Goal: Task Accomplishment & Management: Manage account settings

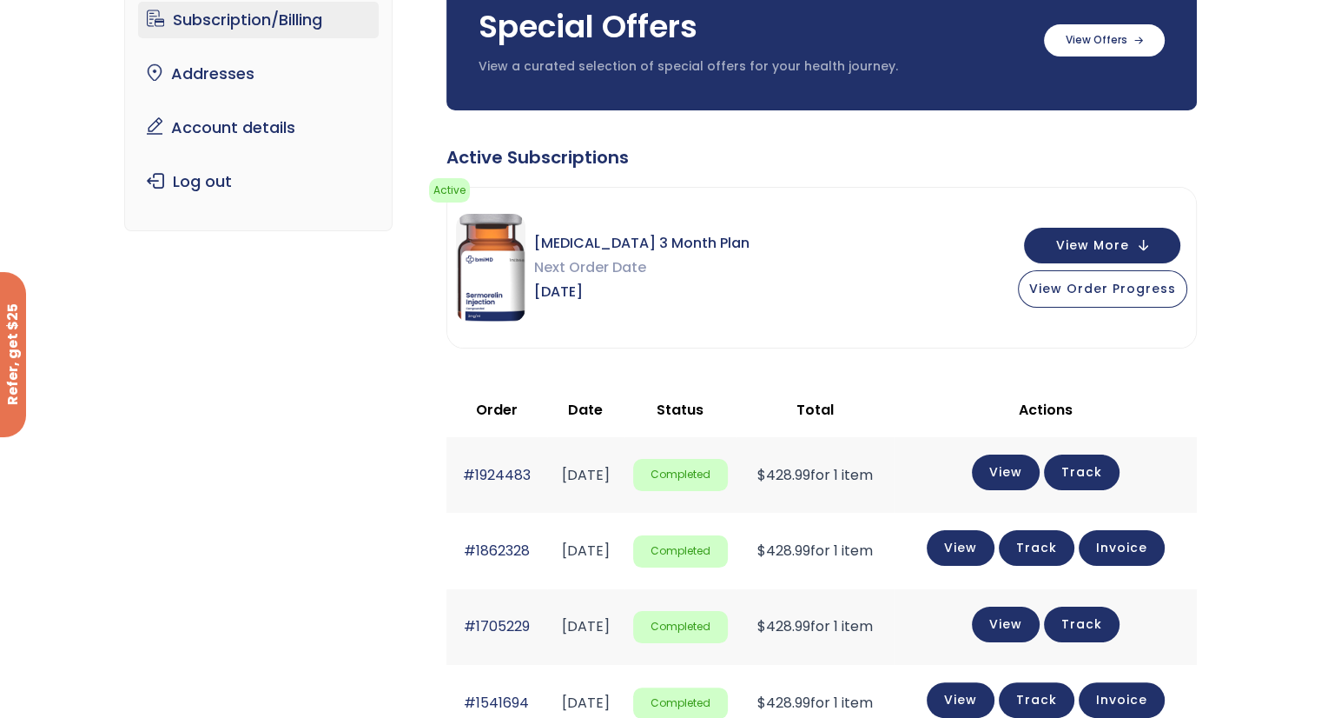
scroll to position [174, 0]
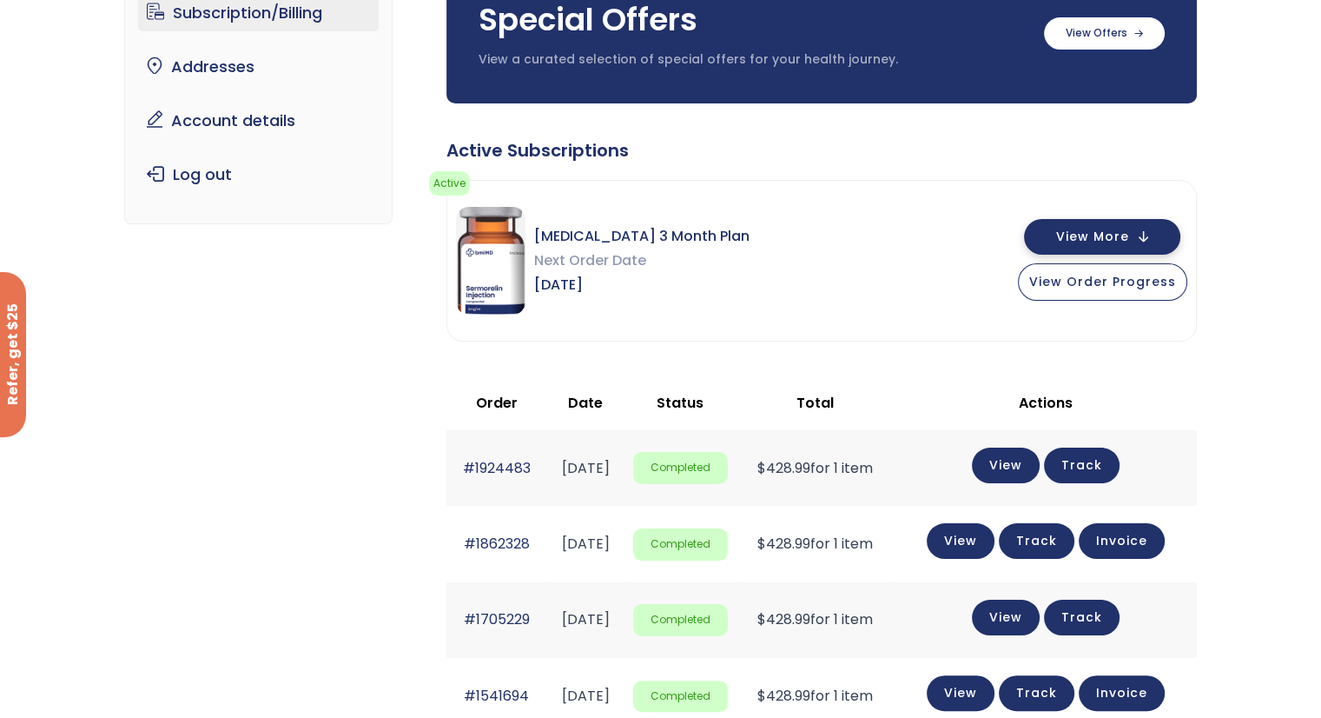
click at [1147, 234] on button "View More" at bounding box center [1102, 237] width 156 height 36
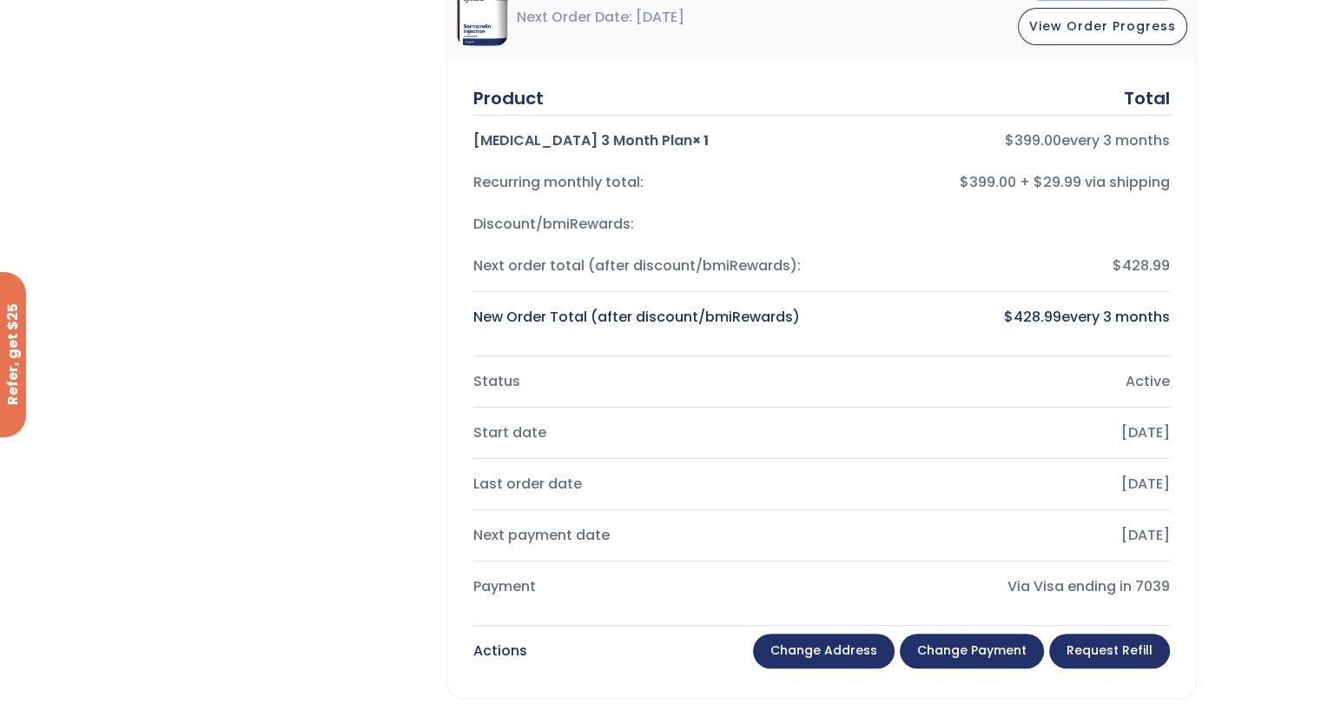
scroll to position [434, 0]
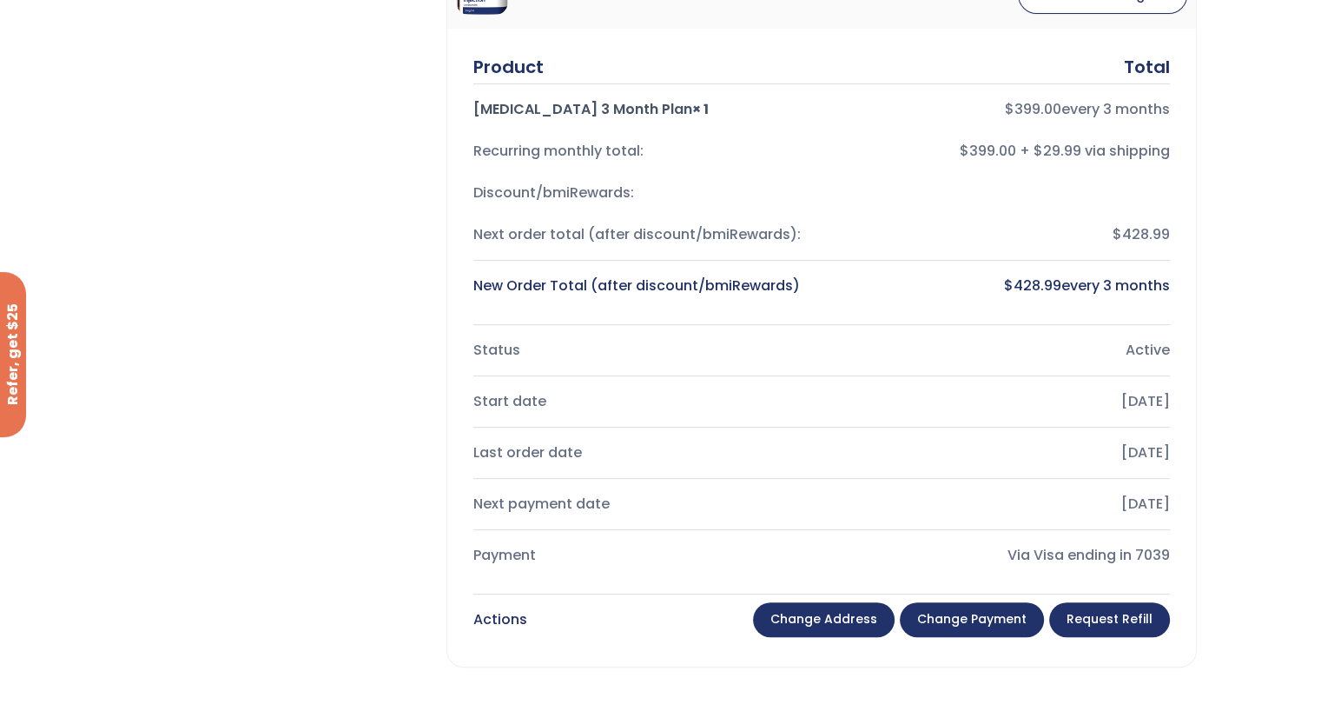
click at [1003, 612] on link "Change payment" at bounding box center [972, 619] width 144 height 35
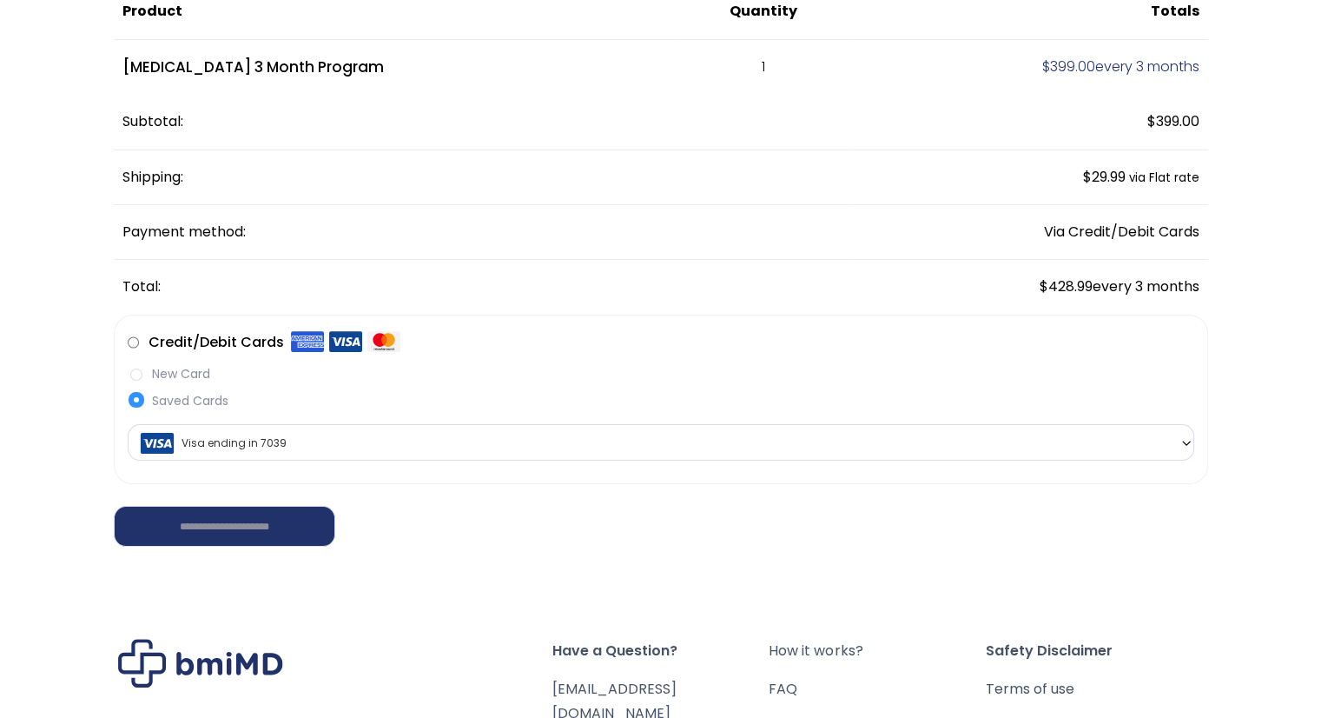
scroll to position [261, 0]
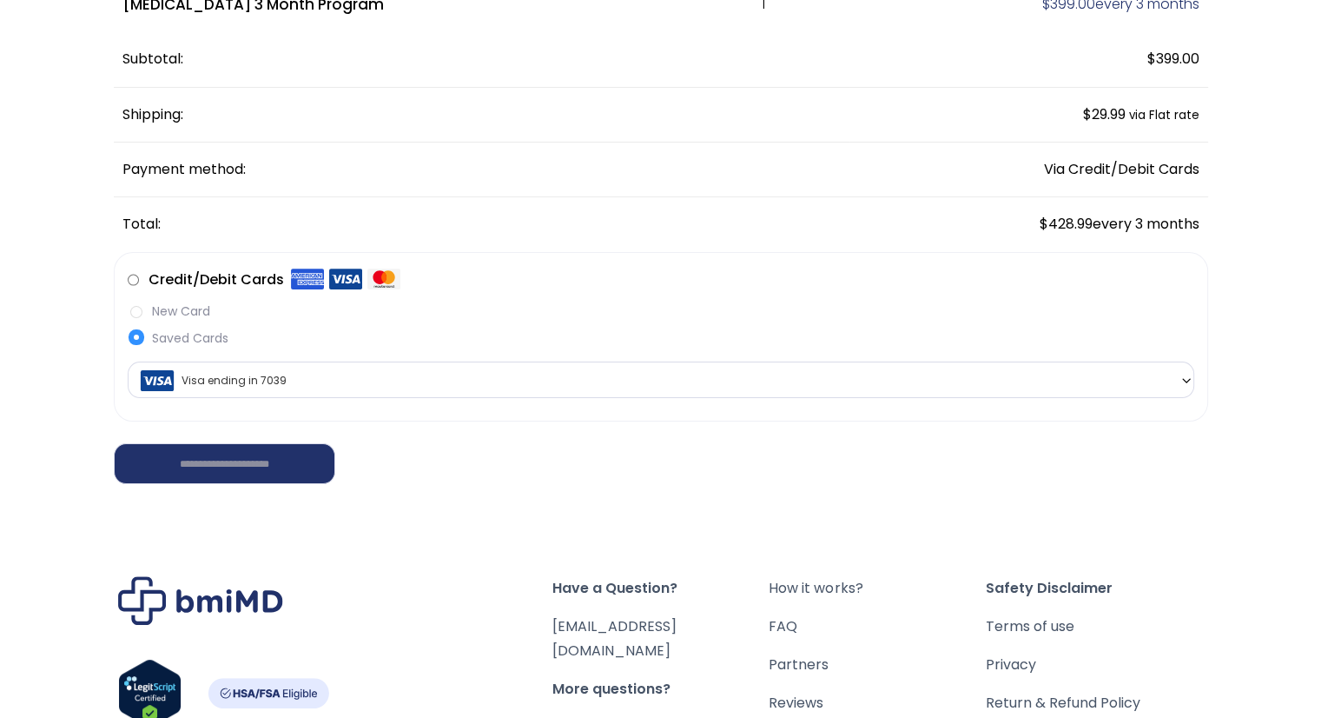
click at [132, 331] on label "Saved Cards" at bounding box center [661, 338] width 1067 height 18
click at [136, 309] on label "New Card" at bounding box center [661, 311] width 1067 height 18
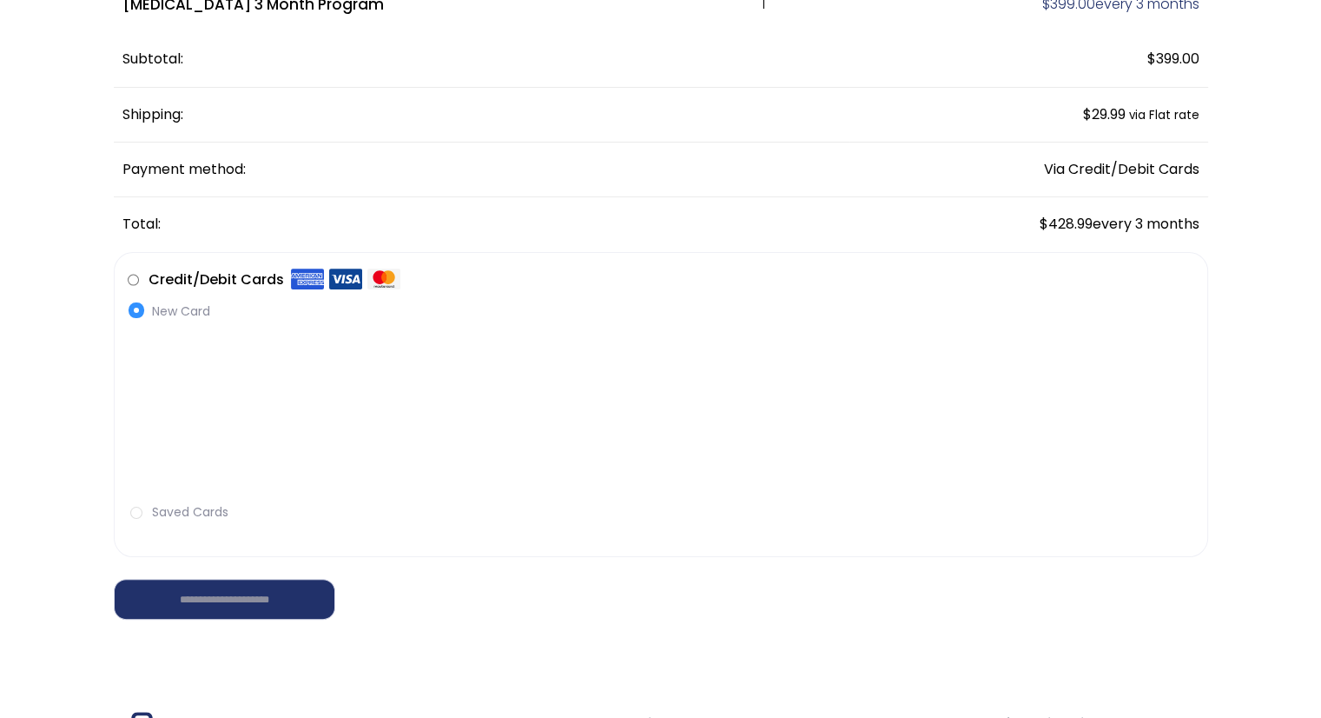
click at [587, 269] on li "**********" at bounding box center [661, 398] width 1093 height 290
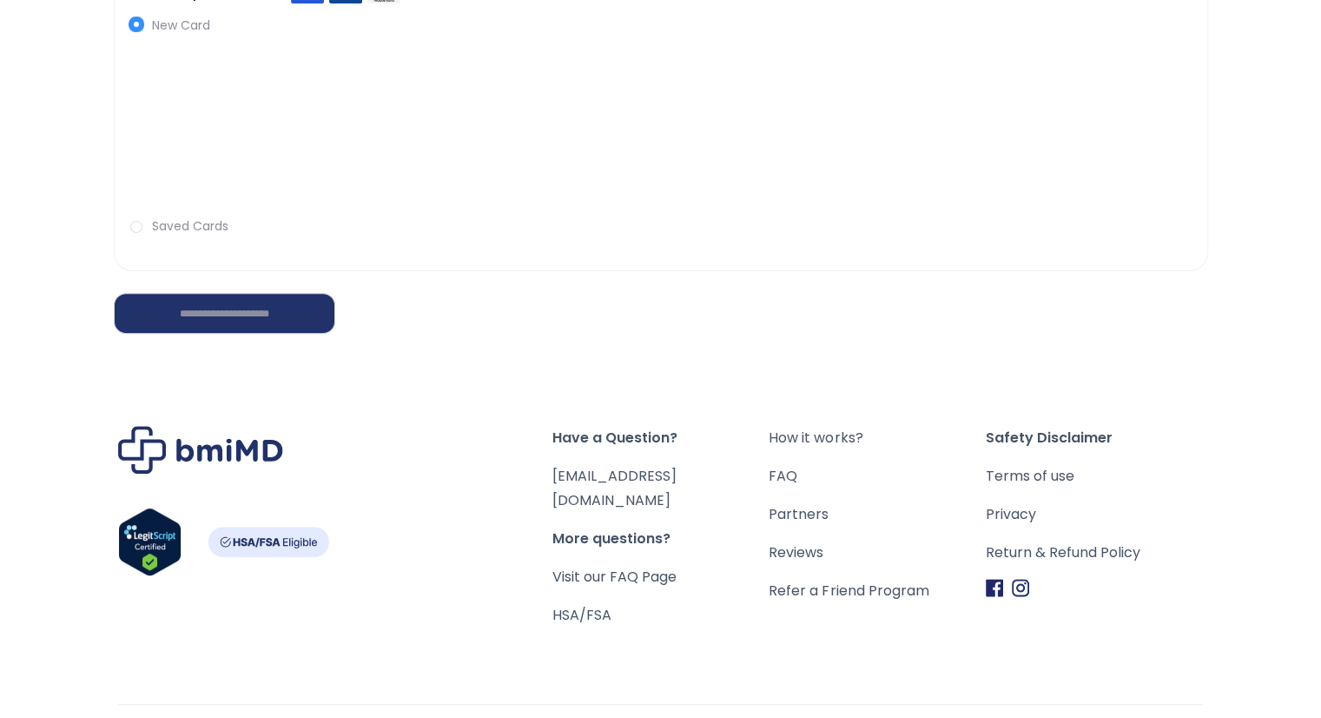
scroll to position [517, 0]
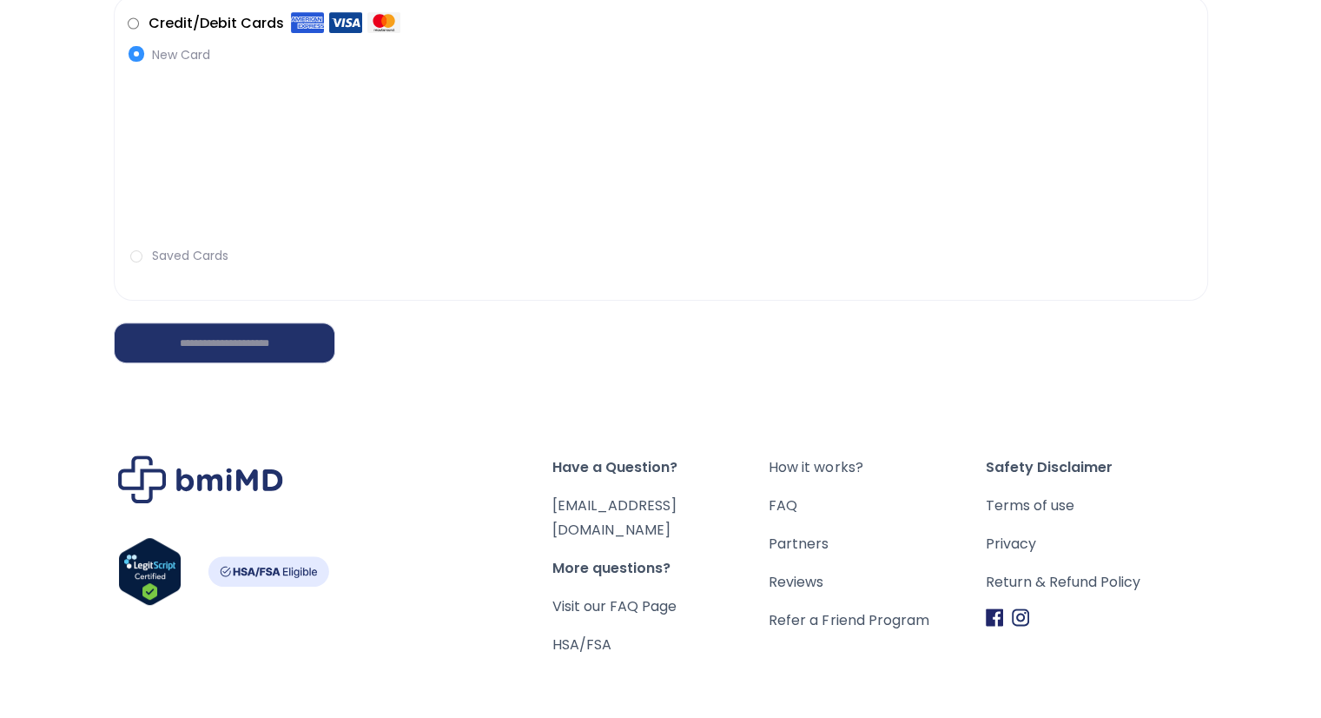
click at [132, 253] on label "Saved Cards" at bounding box center [661, 256] width 1067 height 18
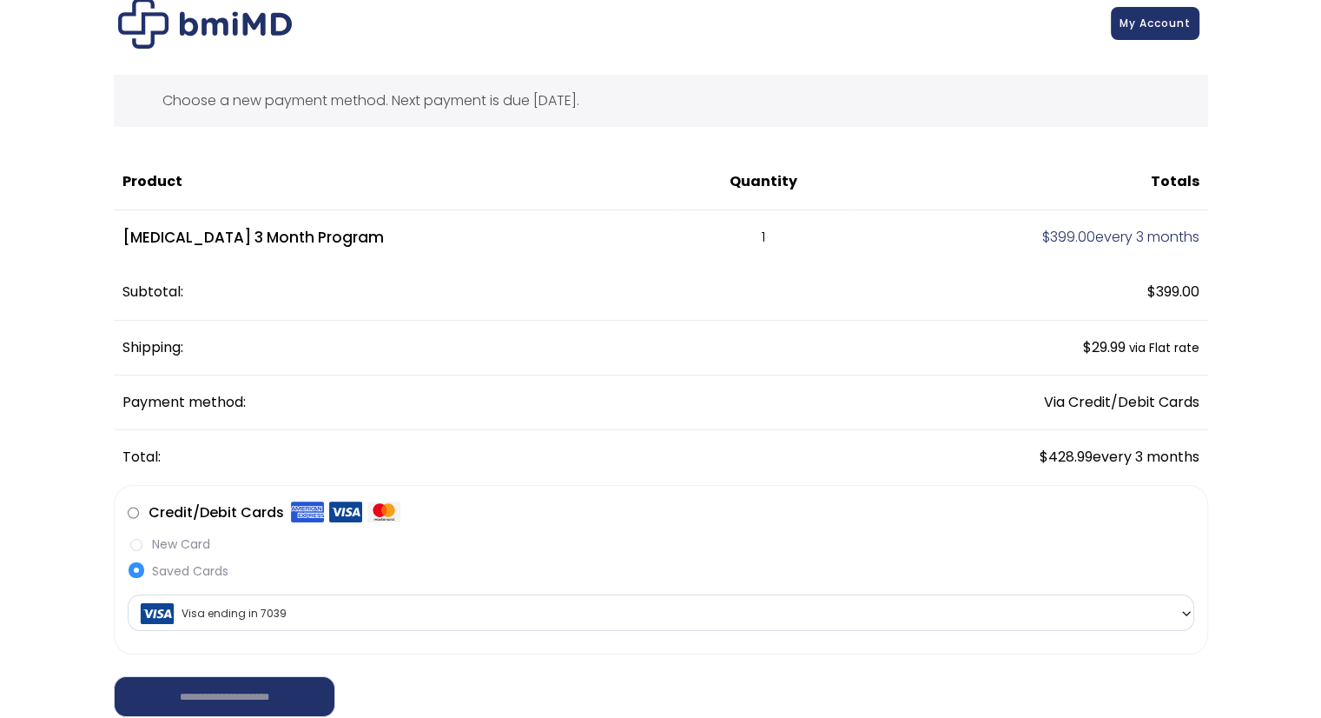
scroll to position [0, 0]
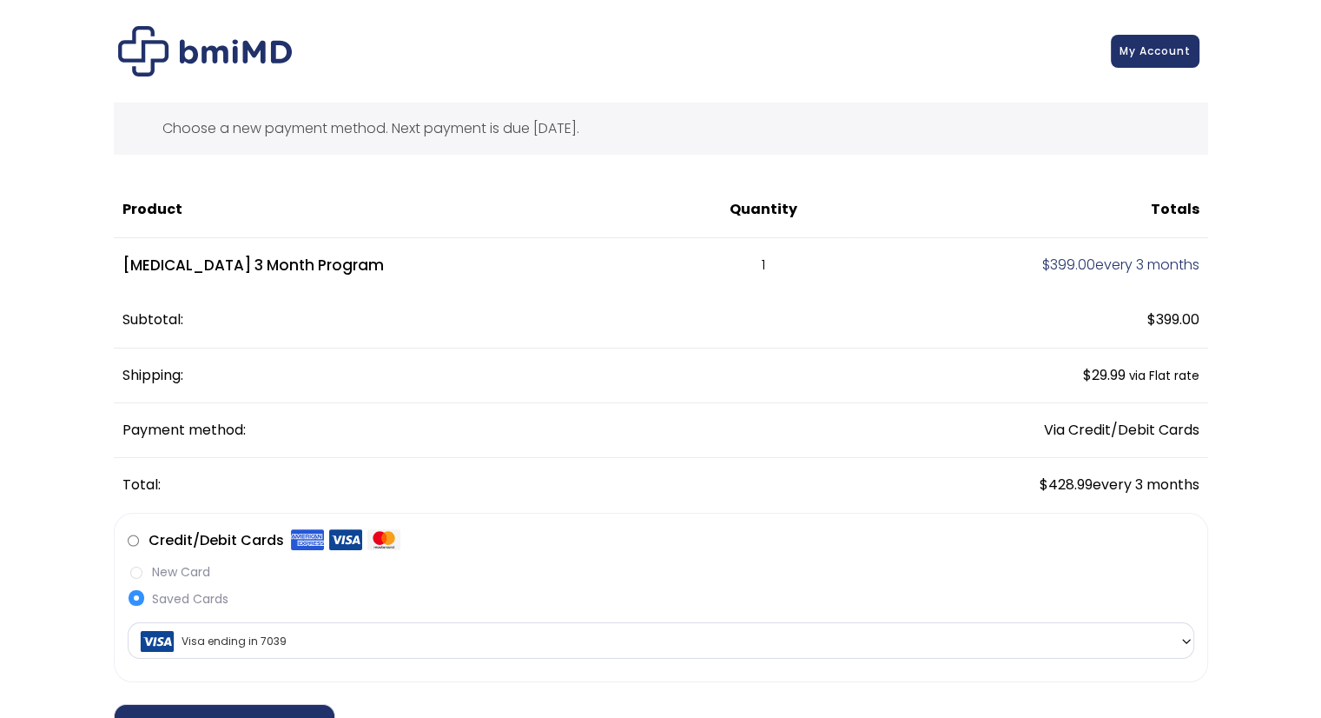
click at [317, 265] on td "Sermorelin 3 Month Program" at bounding box center [396, 266] width 564 height 56
click at [716, 262] on td "1" at bounding box center [764, 266] width 172 height 56
click at [1103, 267] on td "$ 399.00 every 3 months" at bounding box center [1029, 266] width 359 height 56
click at [1166, 377] on small "via Flat rate" at bounding box center [1164, 375] width 70 height 17
click at [1122, 428] on td "Via Credit/Debit Cards" at bounding box center [1029, 430] width 359 height 55
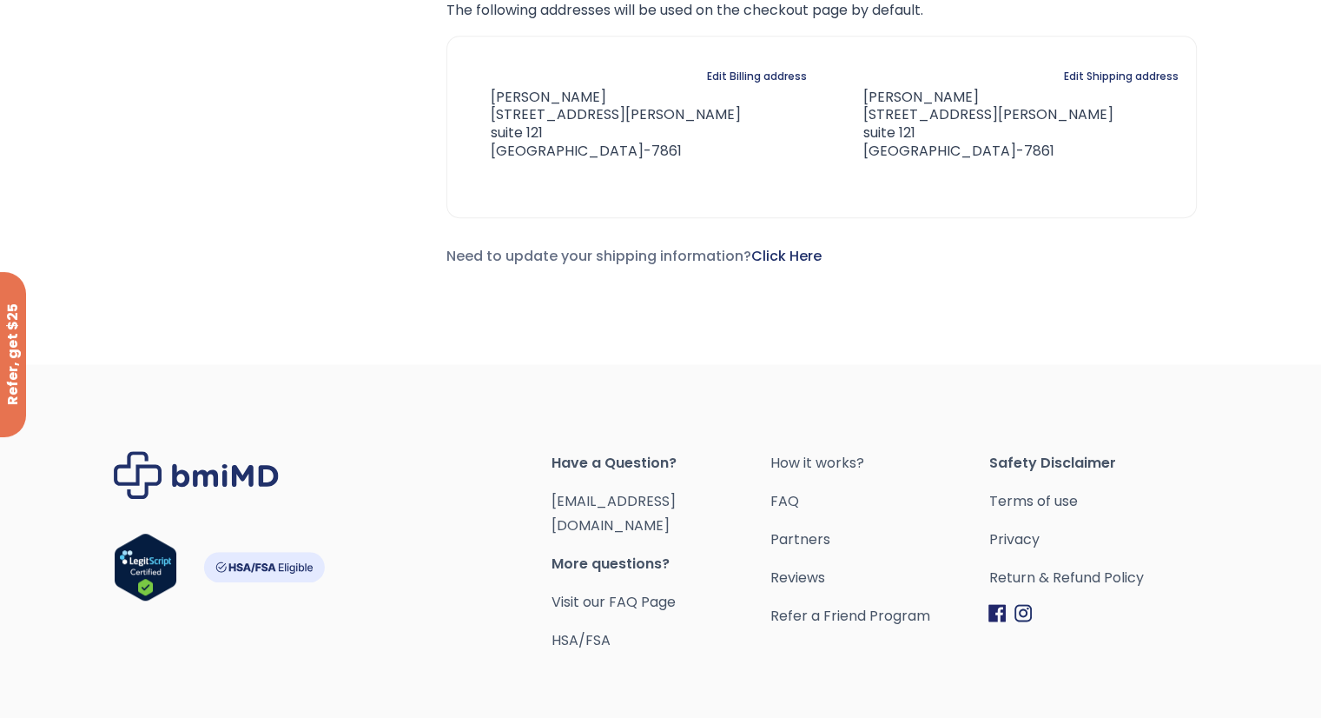
scroll to position [967, 0]
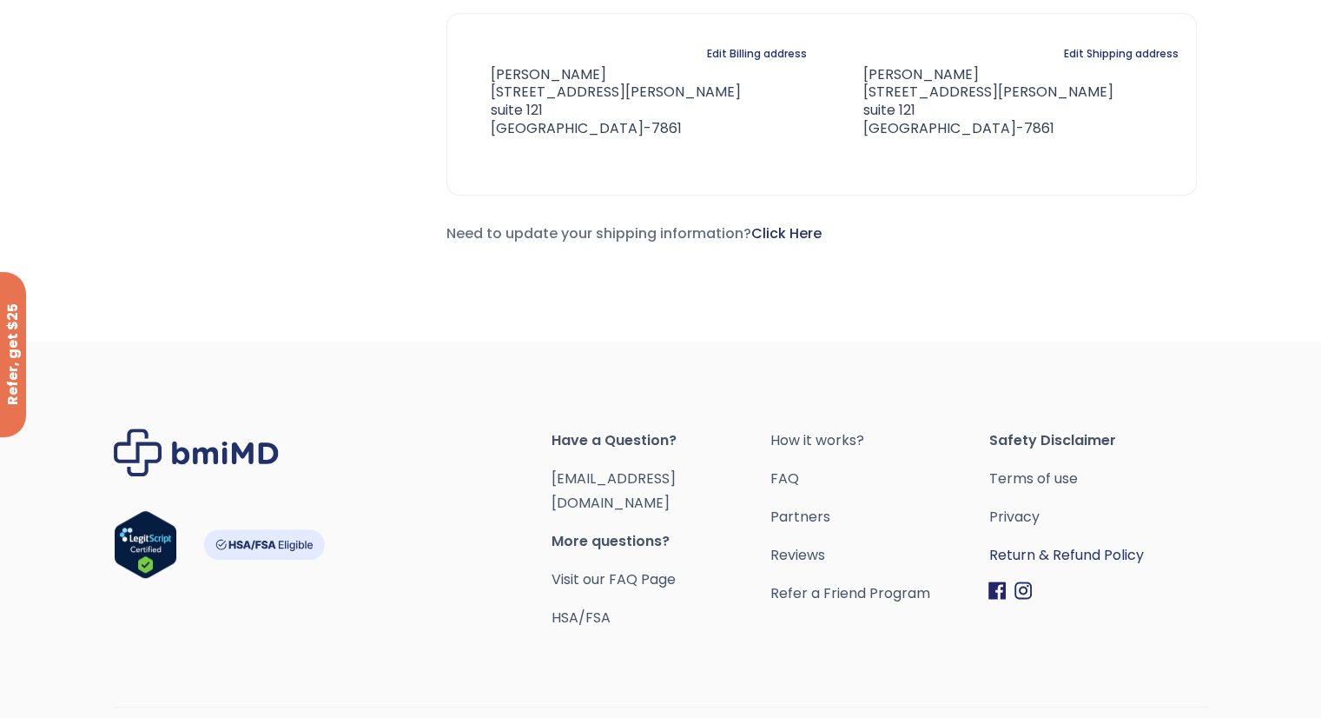
click at [1070, 546] on link "Return & Refund Policy" at bounding box center [1098, 555] width 219 height 24
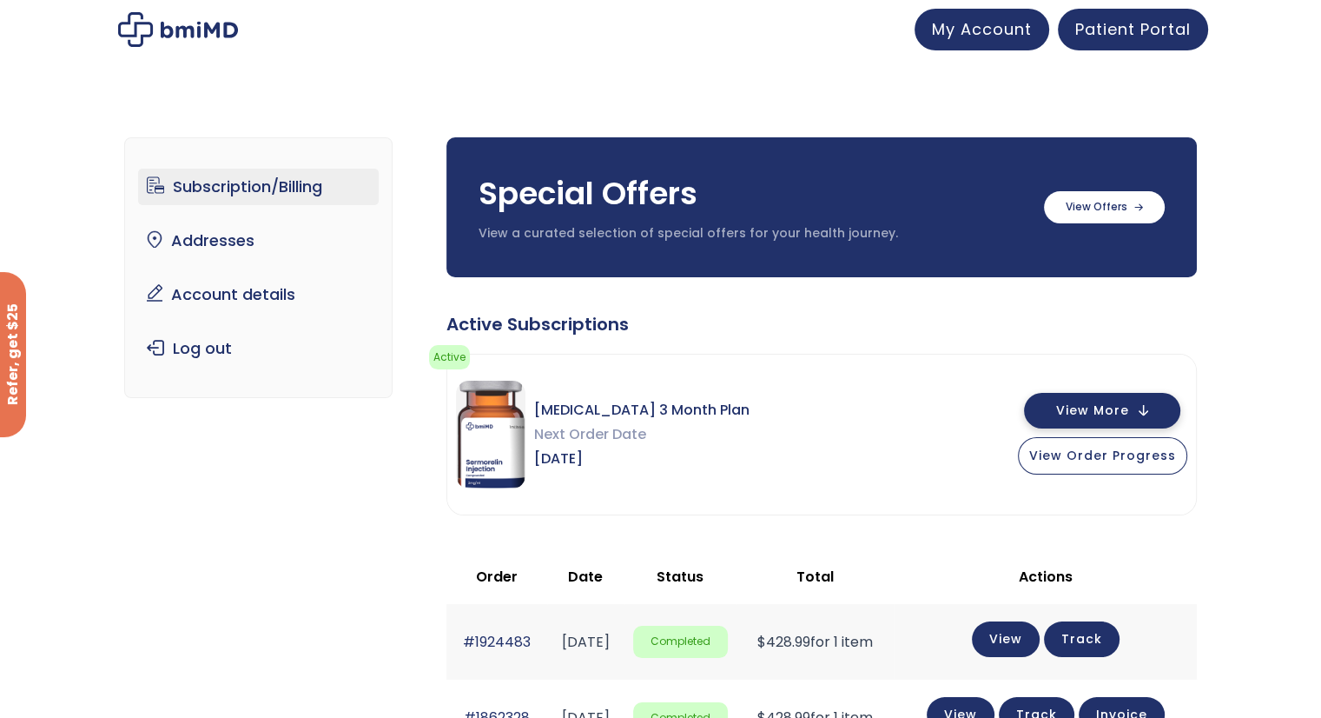
click at [1149, 411] on button "View More" at bounding box center [1102, 411] width 156 height 36
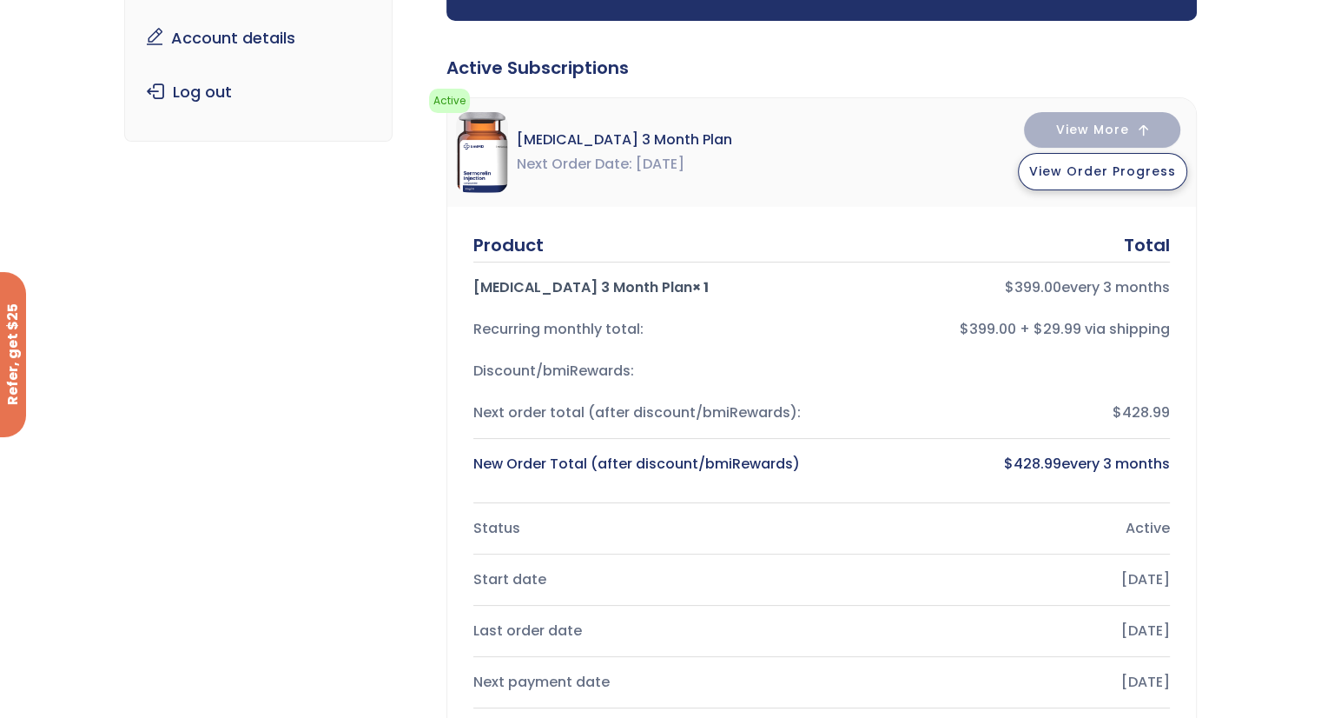
scroll to position [87, 0]
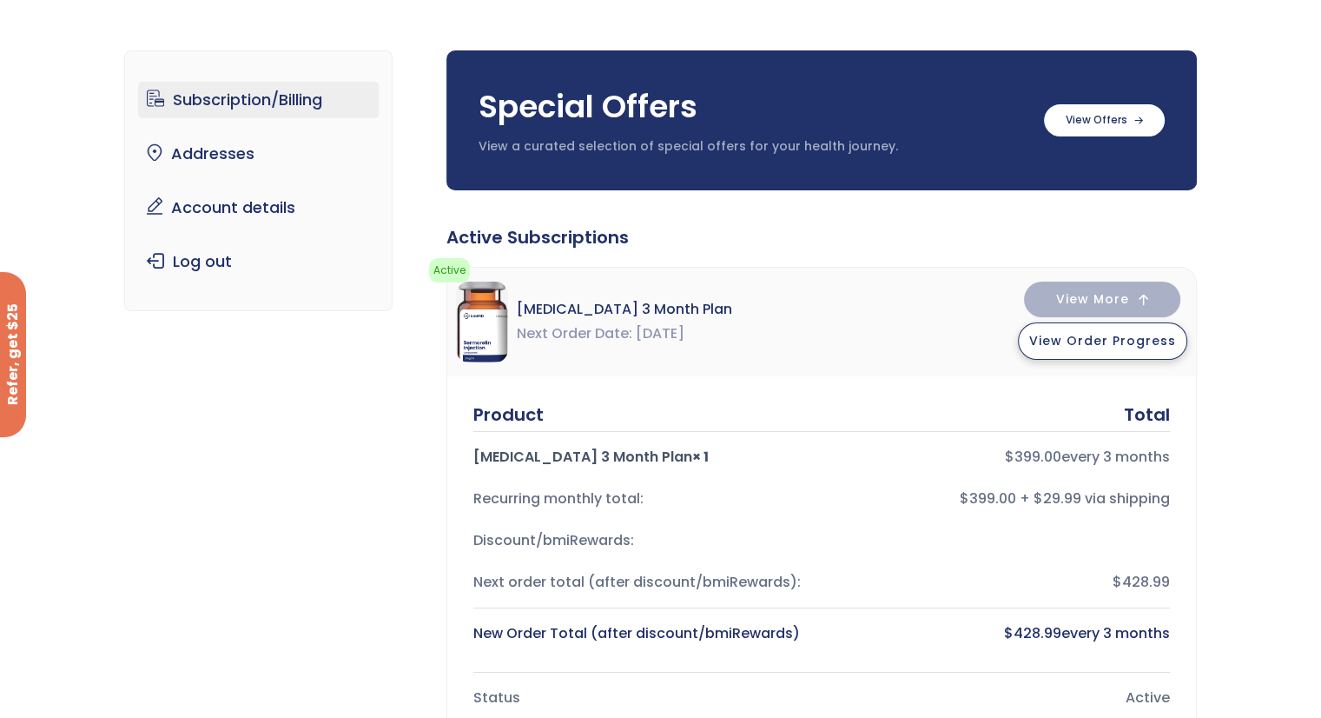
click at [1122, 345] on span "View Order Progress" at bounding box center [1103, 340] width 147 height 17
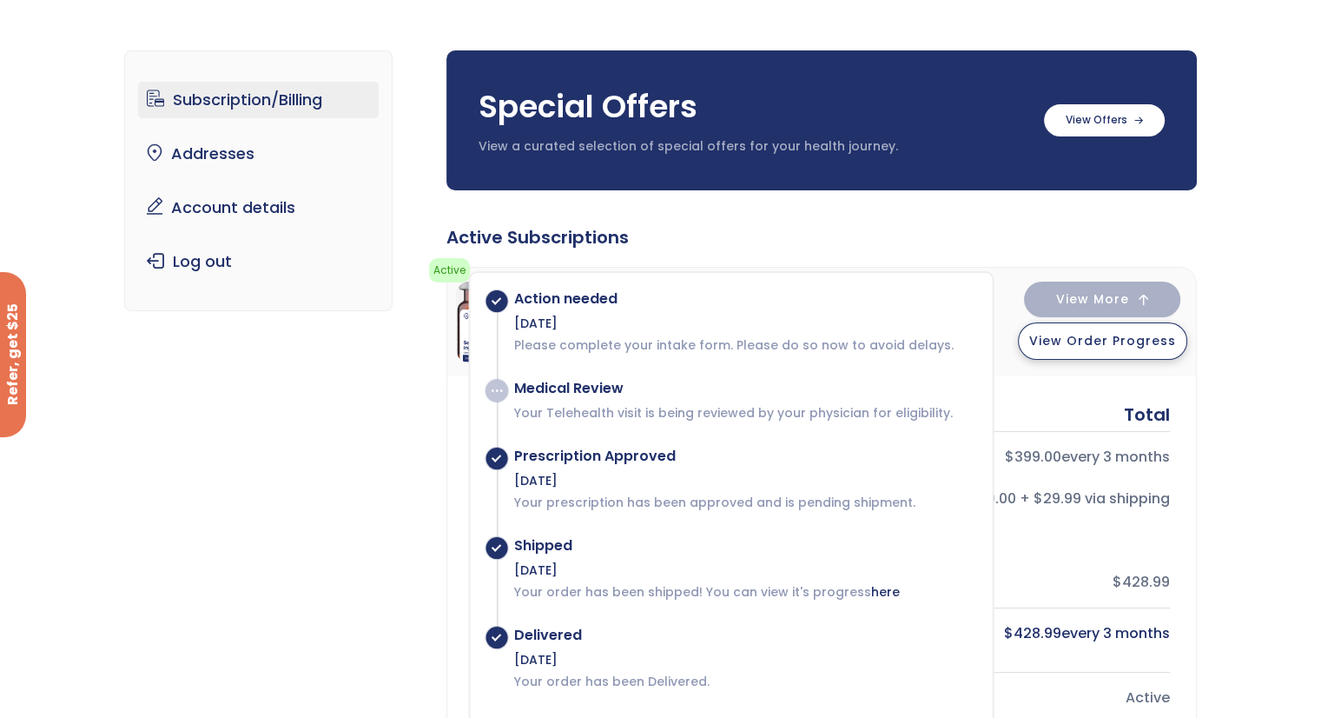
click at [1143, 341] on span "View Order Progress" at bounding box center [1103, 340] width 147 height 17
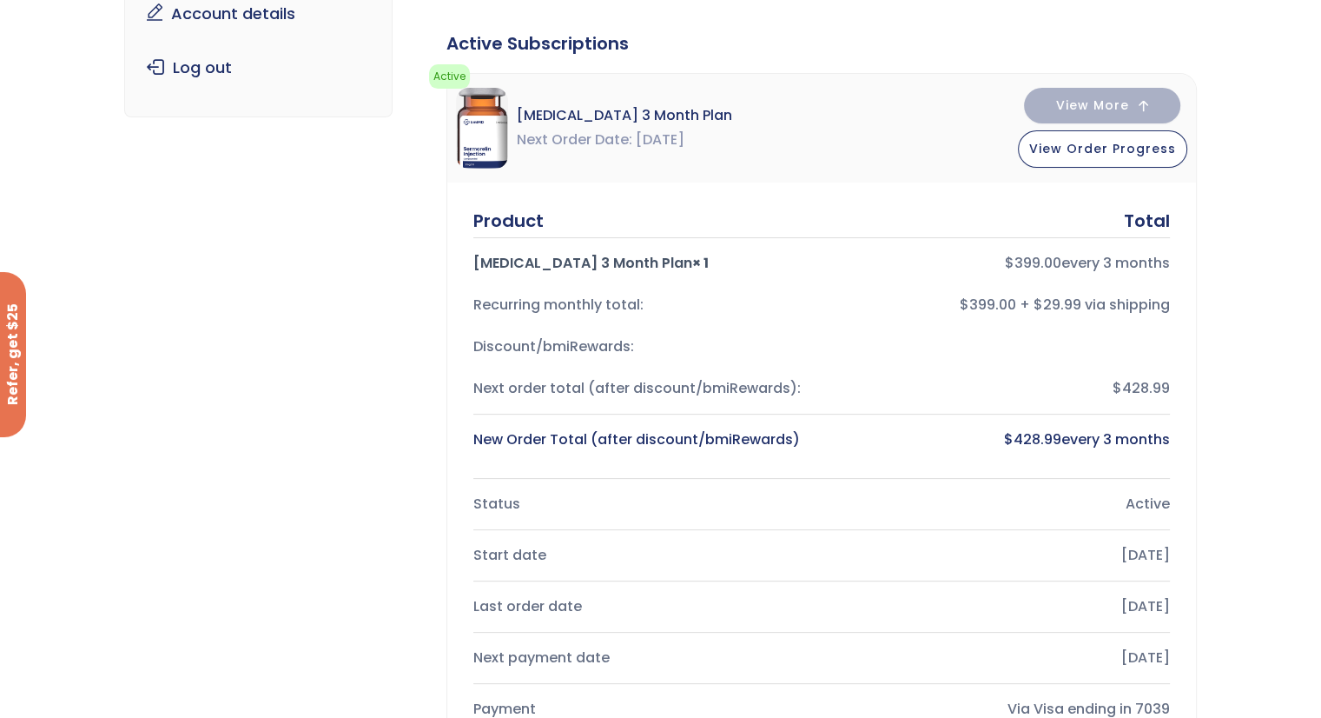
scroll to position [348, 0]
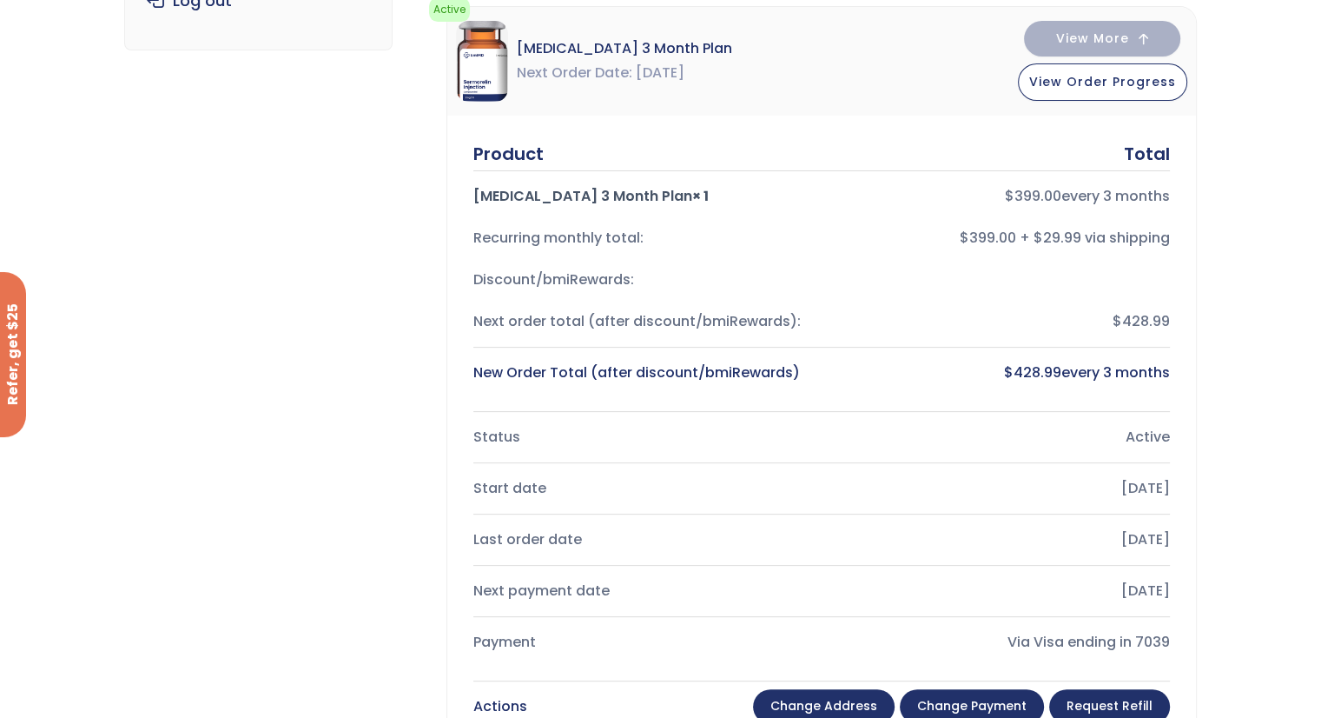
click at [518, 154] on div "Product" at bounding box center [508, 154] width 70 height 24
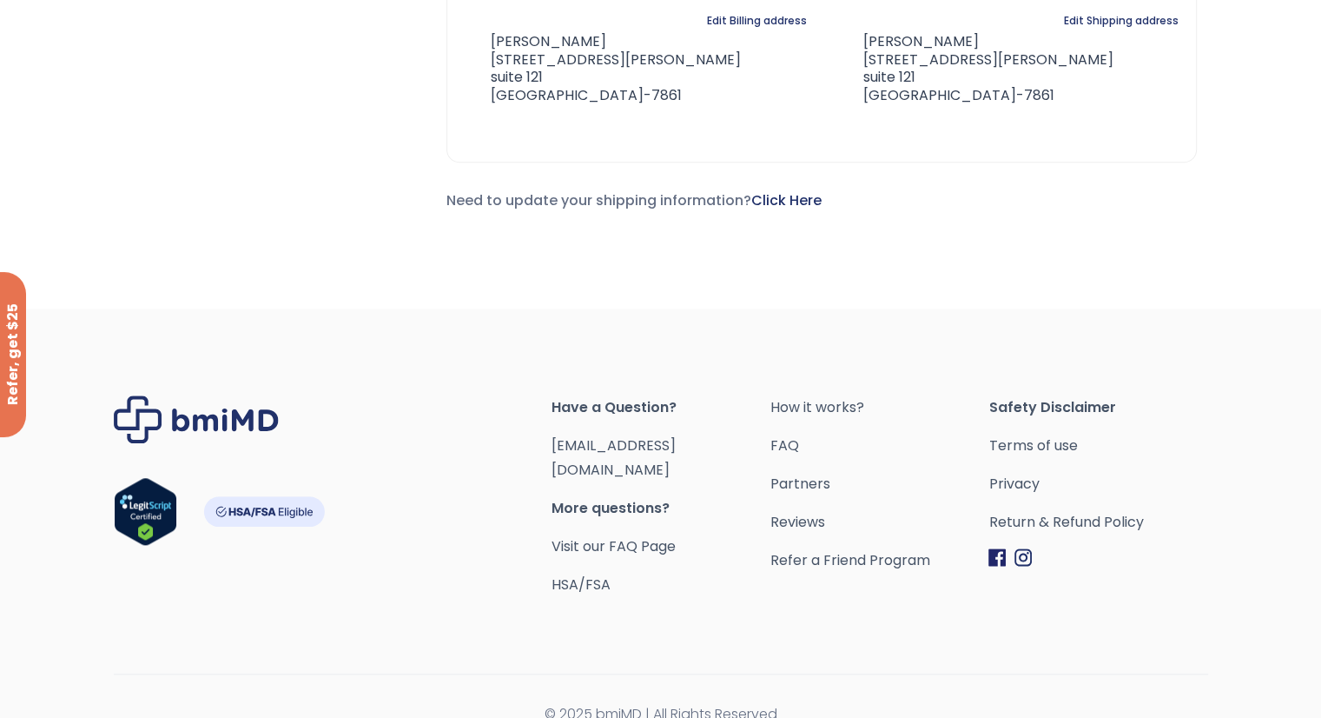
scroll to position [1588, 0]
click at [636, 439] on link "[EMAIL_ADDRESS][DOMAIN_NAME]" at bounding box center [614, 456] width 124 height 44
